Goal: Information Seeking & Learning: Learn about a topic

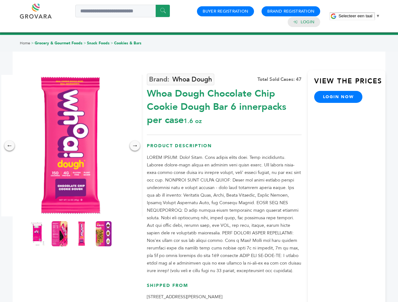
click at [359, 16] on span "Selecteer een taal" at bounding box center [355, 16] width 34 height 5
click at [71, 146] on img at bounding box center [71, 146] width 142 height 142
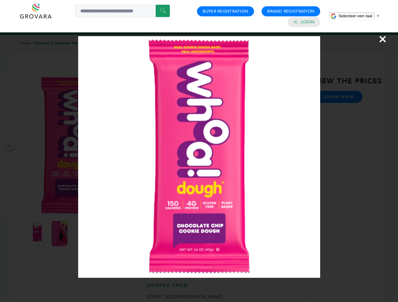
click at [9, 146] on div "×" at bounding box center [199, 151] width 398 height 302
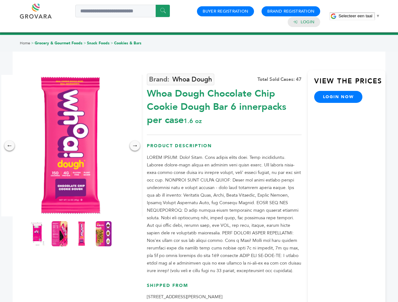
click at [135, 146] on div "→" at bounding box center [135, 146] width 10 height 10
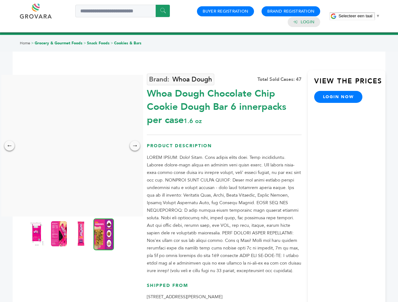
click at [37, 234] on img at bounding box center [37, 233] width 16 height 25
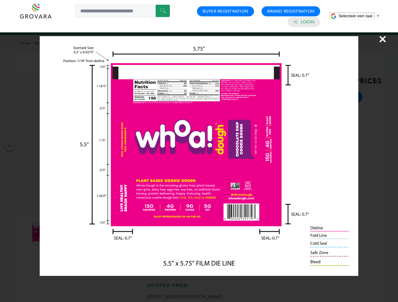
click at [60, 234] on div "×" at bounding box center [199, 151] width 398 height 302
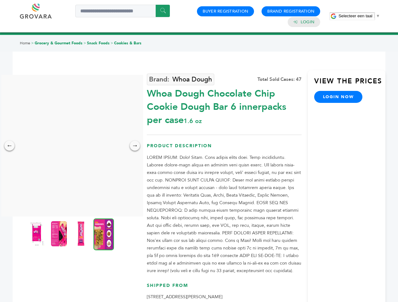
click at [82, 234] on img at bounding box center [81, 233] width 16 height 25
click at [0, 0] on div "×" at bounding box center [0, 0] width 0 height 0
